Goal: Check status: Check status

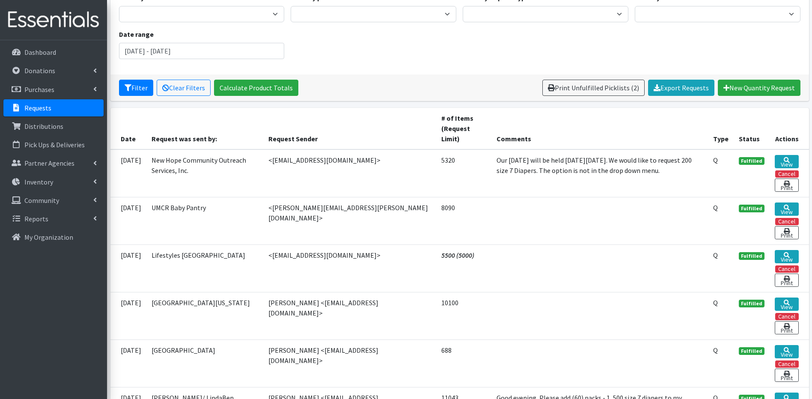
scroll to position [172, 0]
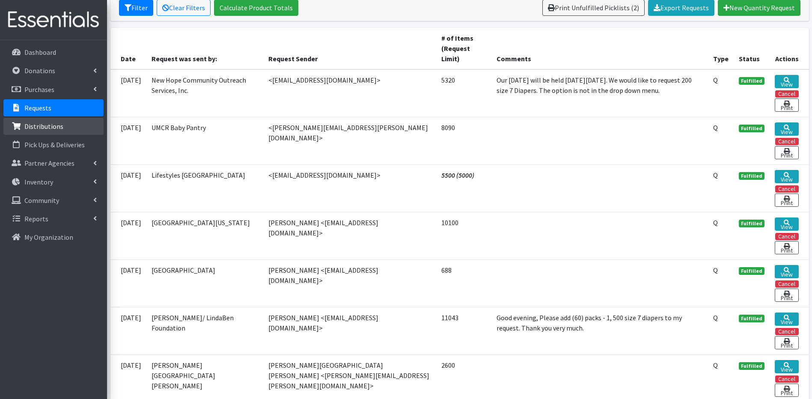
click at [63, 127] on link "Distributions" at bounding box center [53, 126] width 100 height 17
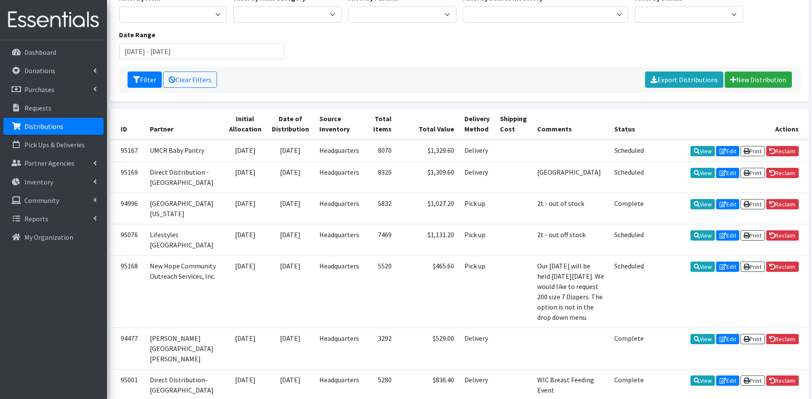
scroll to position [103, 0]
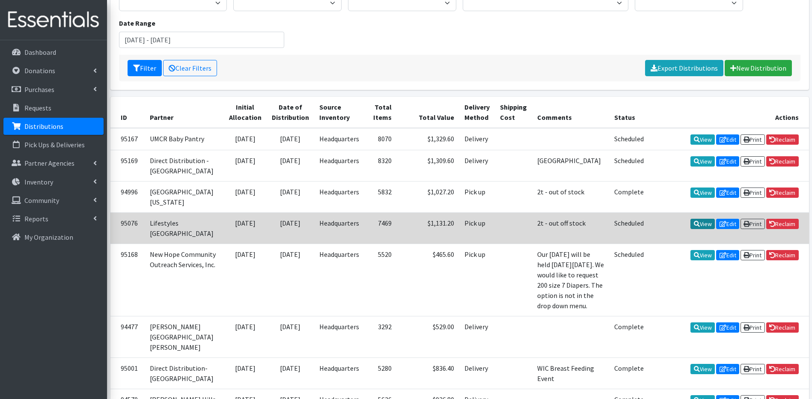
click at [696, 229] on link "View" at bounding box center [702, 224] width 24 height 10
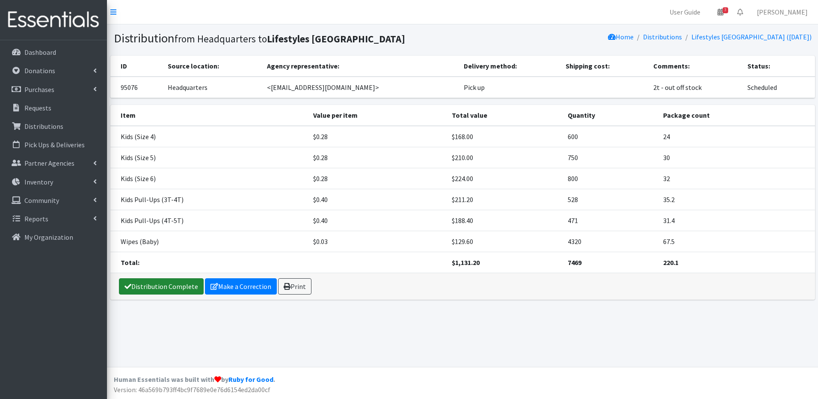
click at [152, 285] on link "Distribution Complete" at bounding box center [161, 286] width 85 height 16
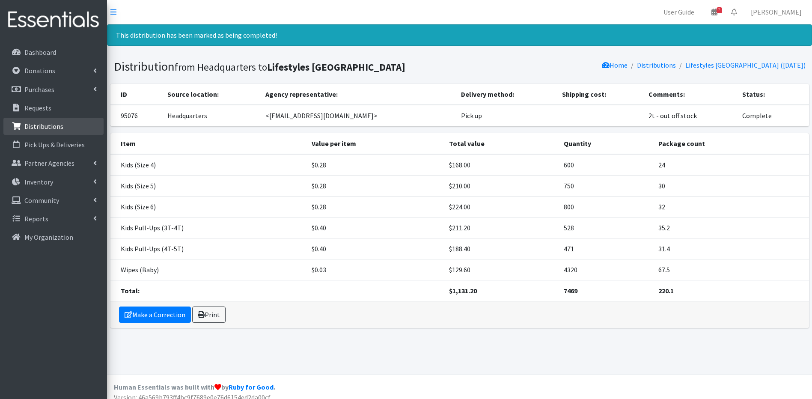
click at [29, 128] on p "Distributions" at bounding box center [43, 126] width 39 height 9
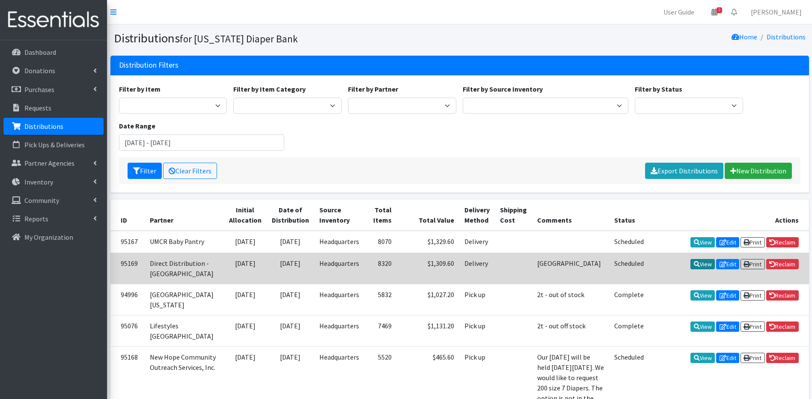
click at [701, 269] on link "View" at bounding box center [702, 264] width 24 height 10
